Goal: Transaction & Acquisition: Purchase product/service

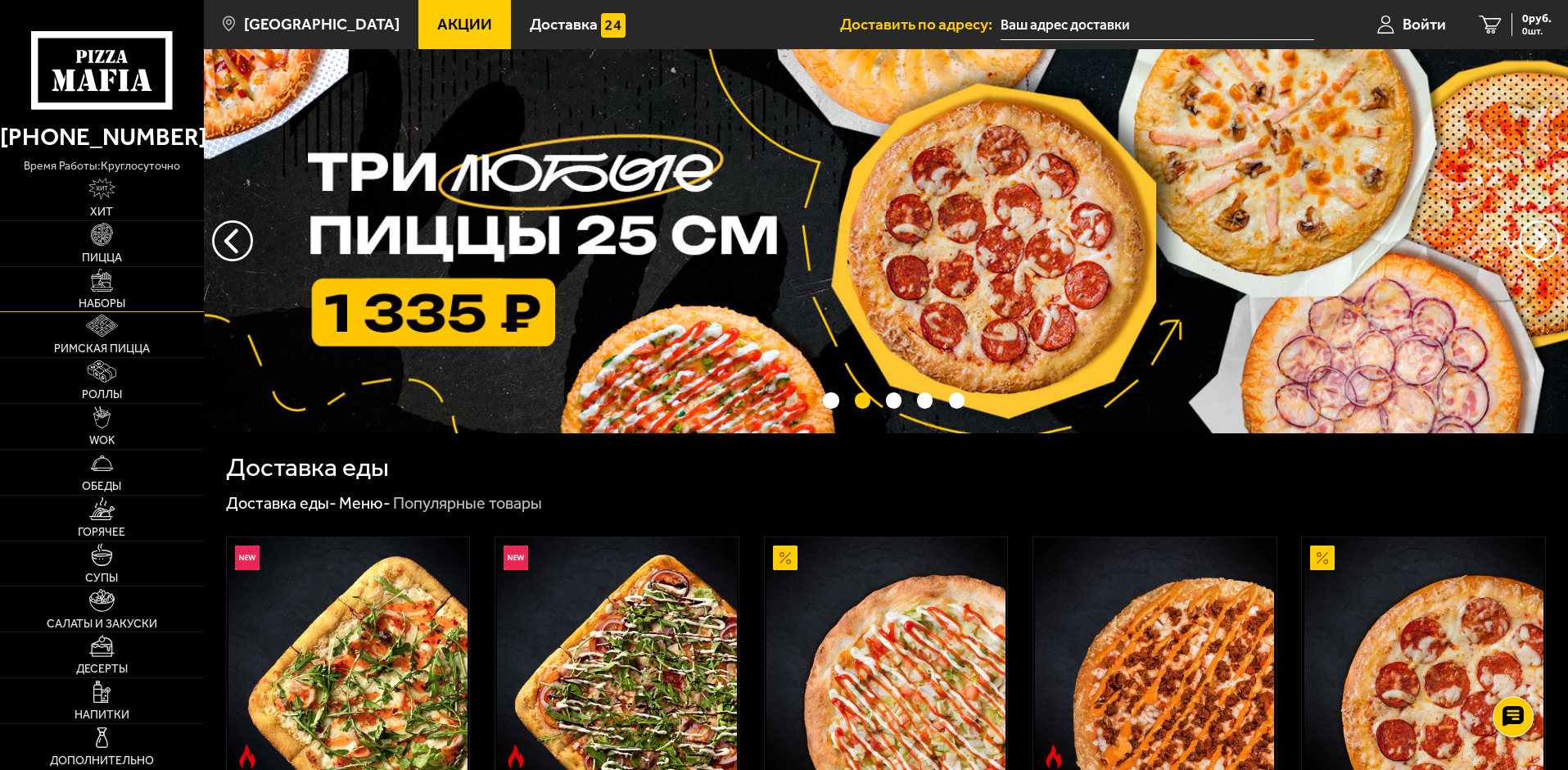
click at [118, 301] on span "Наборы" at bounding box center [101, 304] width 47 height 12
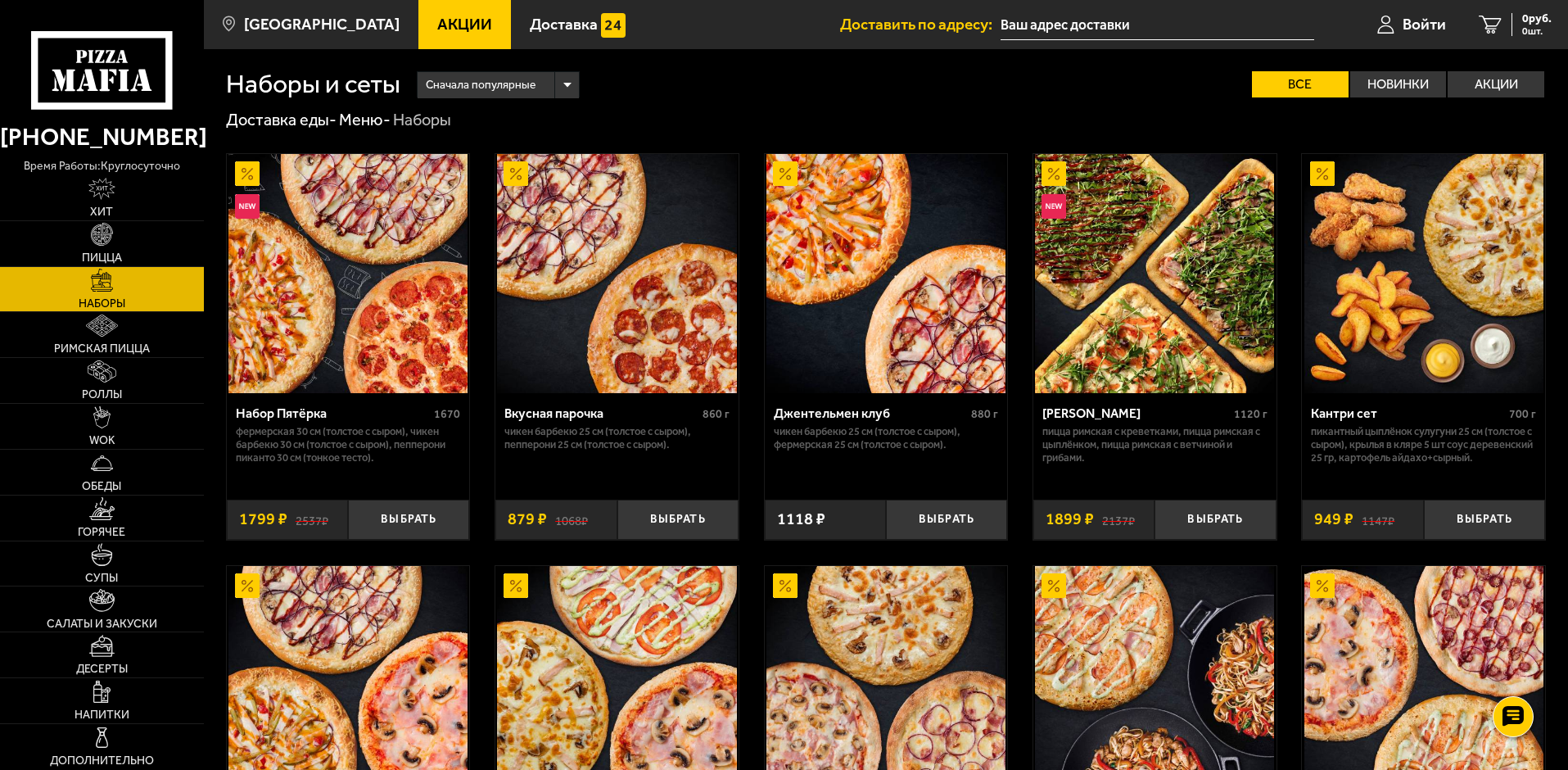
click at [277, 415] on div "Набор Пятёрка" at bounding box center [333, 413] width 195 height 16
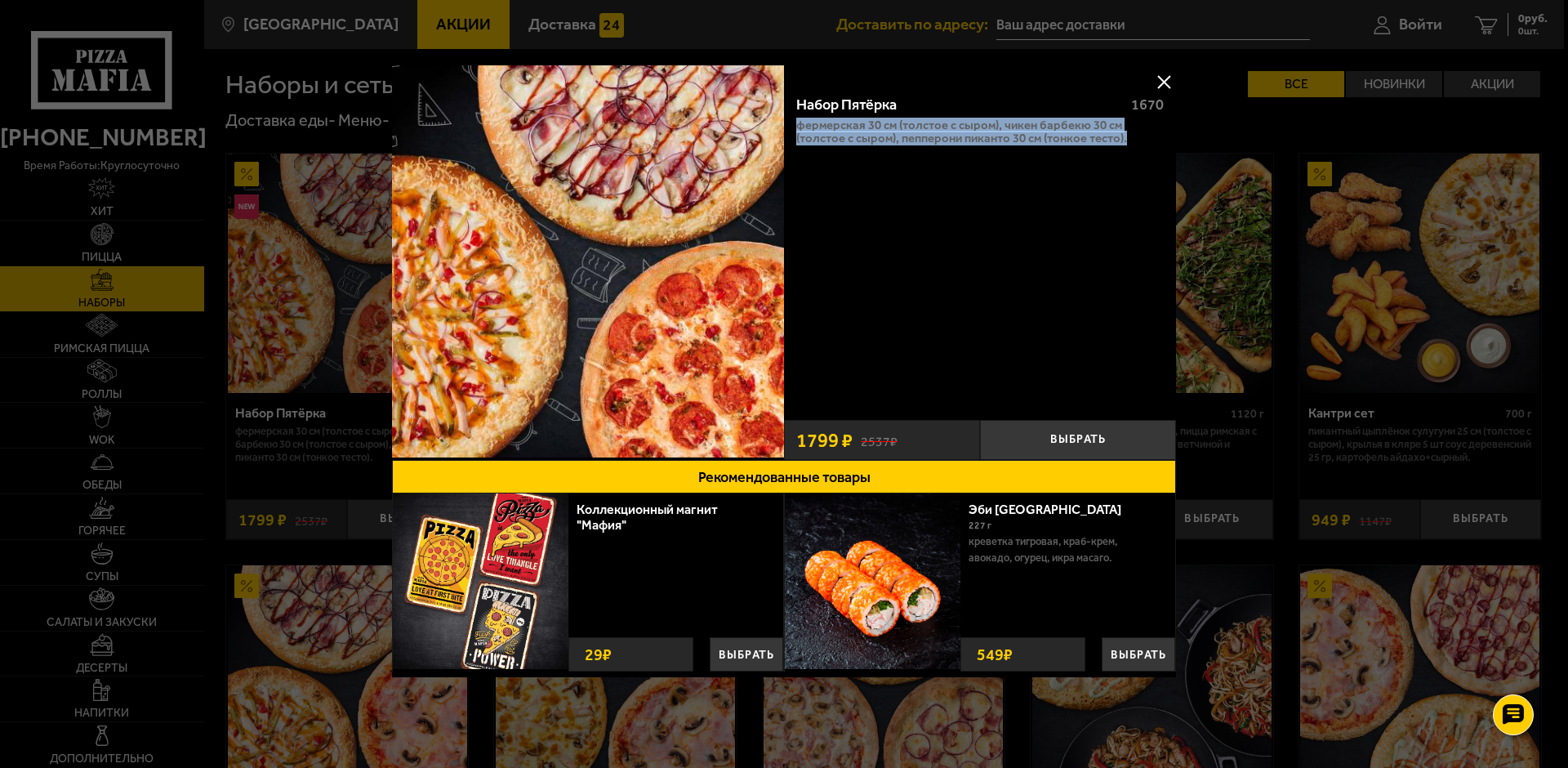
drag, startPoint x: 1125, startPoint y: 149, endPoint x: 786, endPoint y: 123, distance: 340.0
click at [786, 123] on div "Набор Пятёрка 1670 Фермерская 30 см (толстое с сыром), Чикен Барбекю 30 см (тол…" at bounding box center [979, 246] width 392 height 330
copy p "Фермерская 30 см (толстое с сыром), Чикен Барбекю 30 см (толстое с сыром), Пепп…"
click at [1156, 152] on div "Набор Пятёрка 1670 Фермерская 30 см (толстое с сыром), Чикен Барбекю 30 см (тол…" at bounding box center [979, 246] width 392 height 330
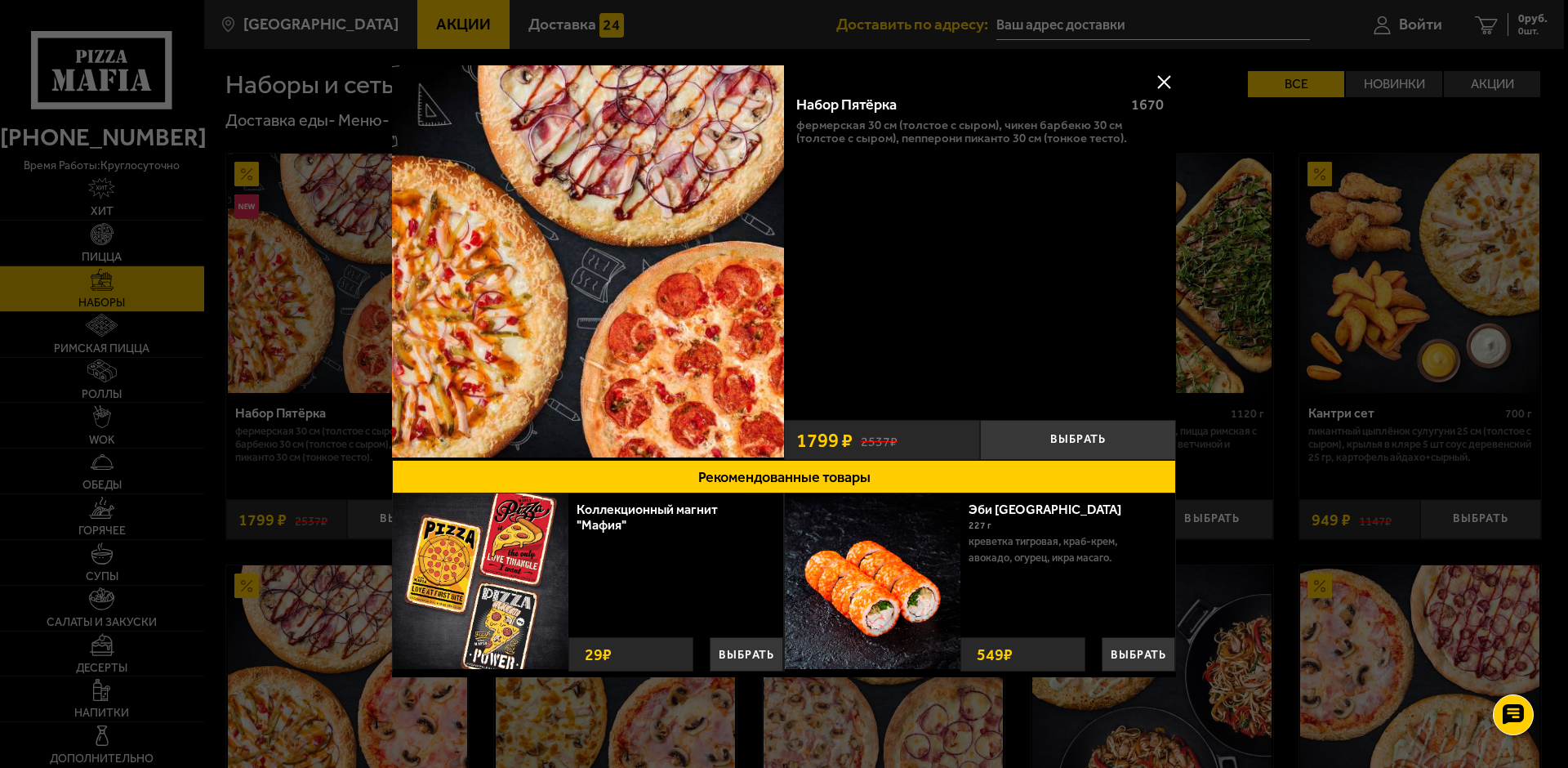
click at [1147, 145] on div "Набор Пятёрка 1670 Фермерская 30 см (толстое с сыром), Чикен Барбекю 30 см (тол…" at bounding box center [979, 246] width 392 height 330
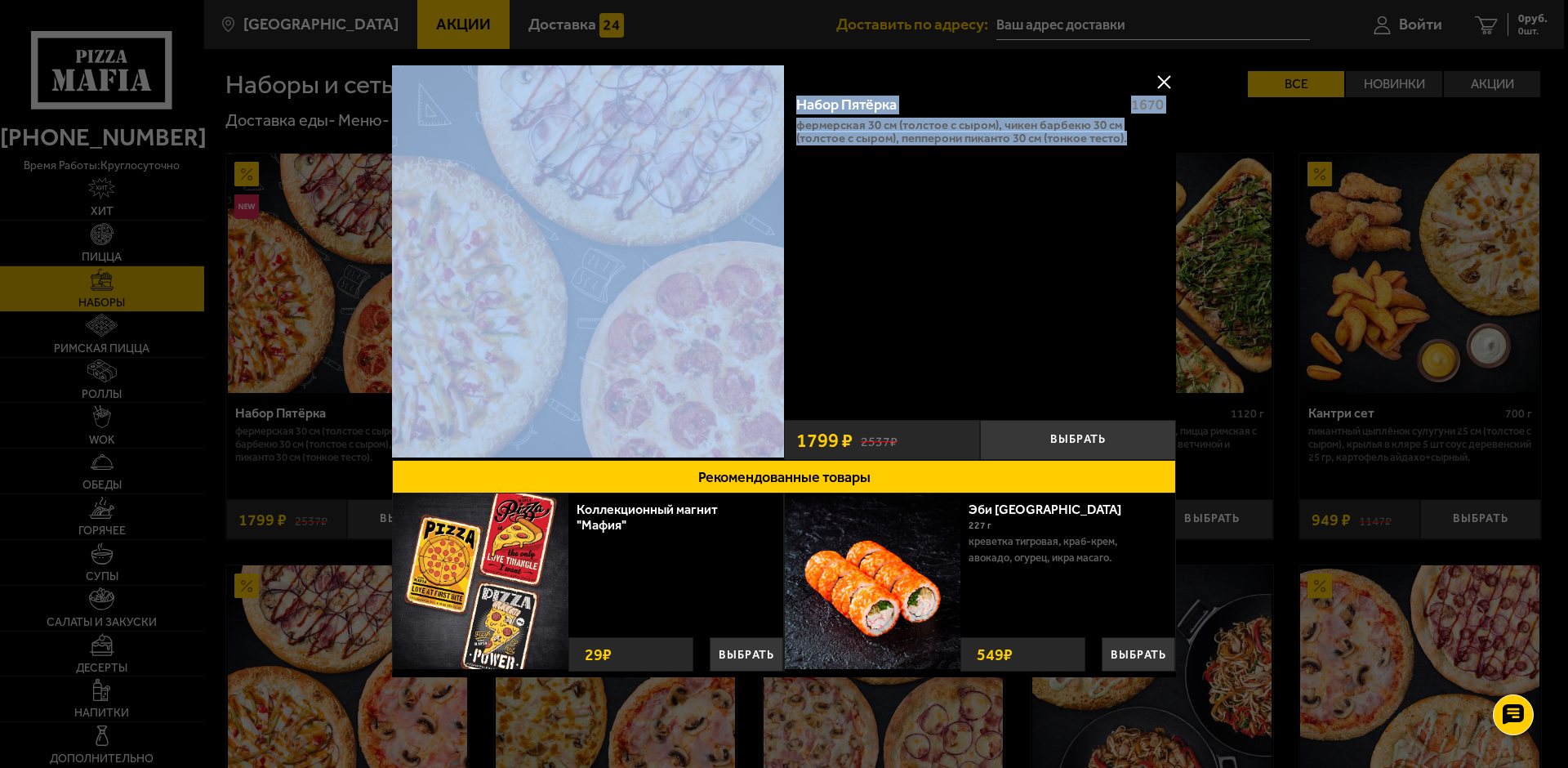
drag, startPoint x: 1147, startPoint y: 141, endPoint x: 768, endPoint y: 82, distance: 383.6
click at [768, 82] on div "Набор Пятёрка 1670 Фермерская 30 см (толстое с сыром), Чикен Барбекю 30 см (тол…" at bounding box center [784, 263] width 784 height 394
copy div "Набор Пятёрка 1670 Фермерская 30 см (толстое с сыром), Чикен Барбекю 30 см (тол…"
click at [1161, 77] on button at bounding box center [1164, 82] width 25 height 25
